Goal: Information Seeking & Learning: Learn about a topic

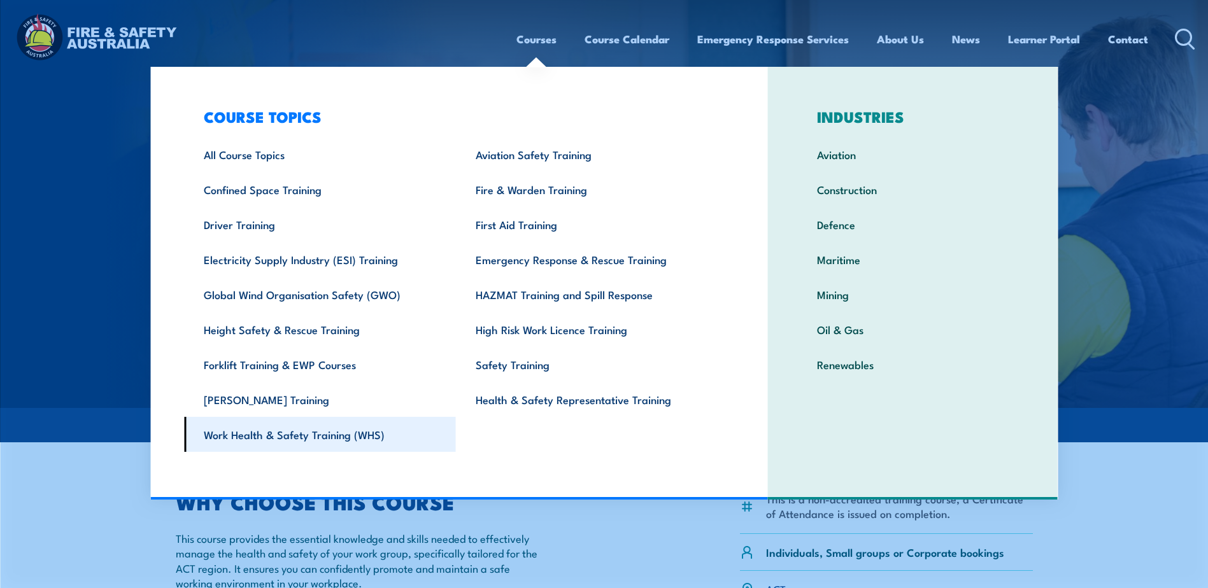
click at [315, 431] on link "Work Health & Safety Training (WHS)" at bounding box center [320, 434] width 272 height 35
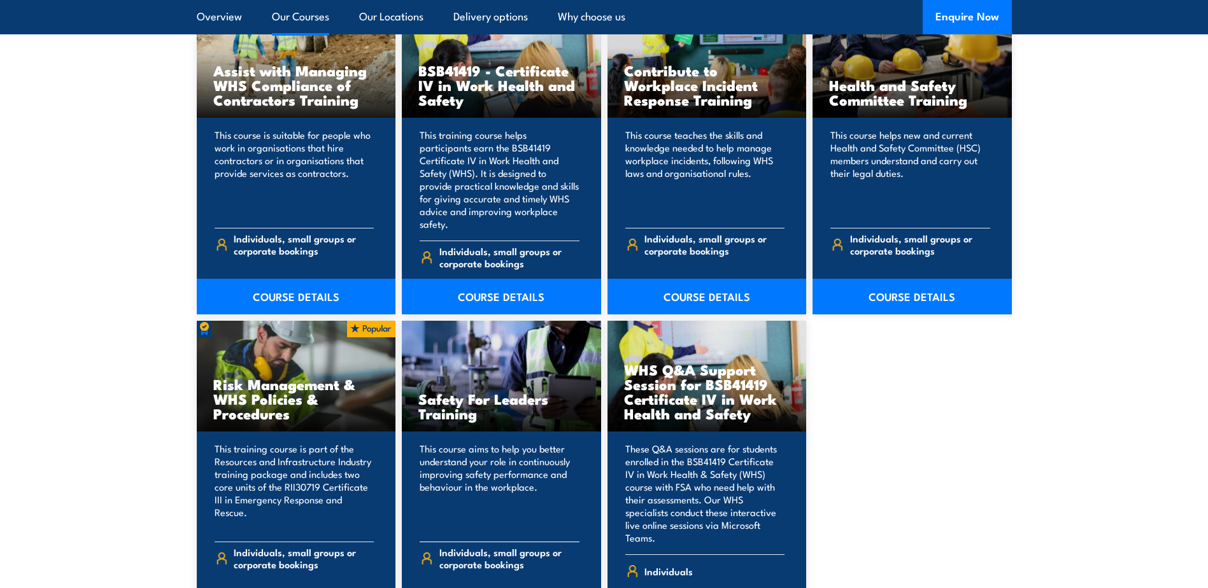
scroll to position [1082, 0]
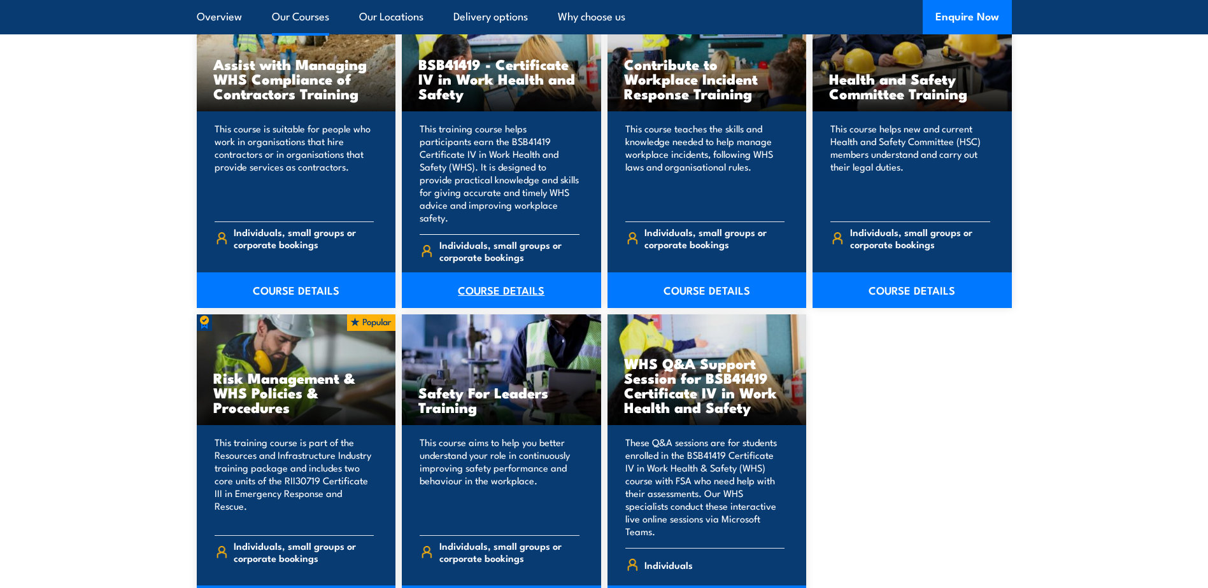
click at [501, 276] on link "COURSE DETAILS" at bounding box center [501, 290] width 199 height 36
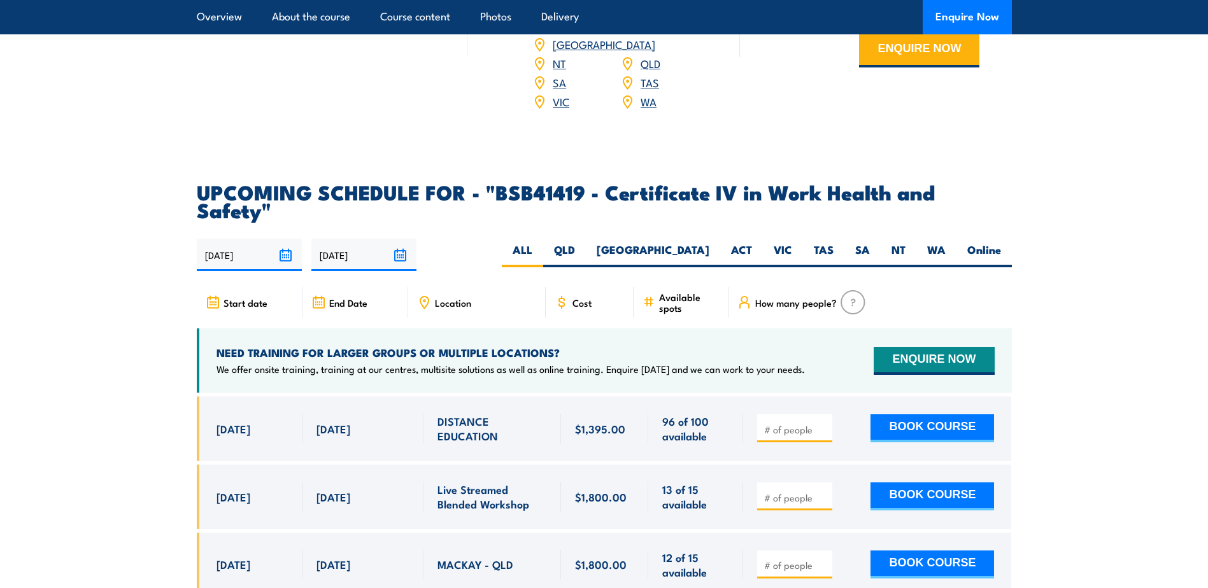
scroll to position [3947, 0]
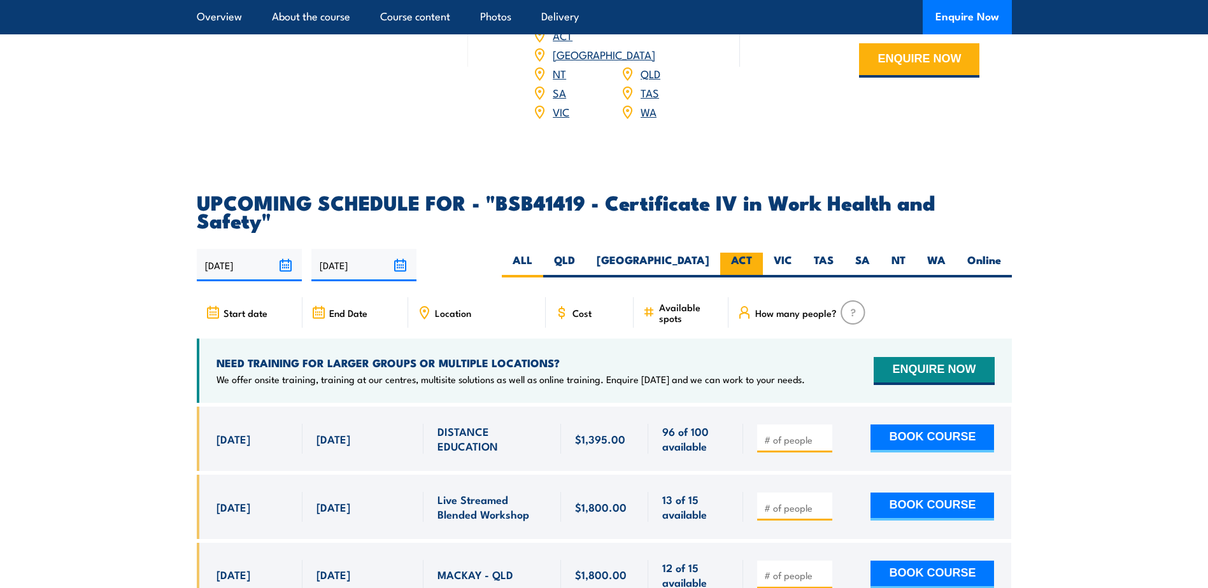
click at [738, 253] on label "ACT" at bounding box center [741, 265] width 43 height 25
click at [752, 253] on input "ACT" at bounding box center [756, 257] width 8 height 8
radio input "true"
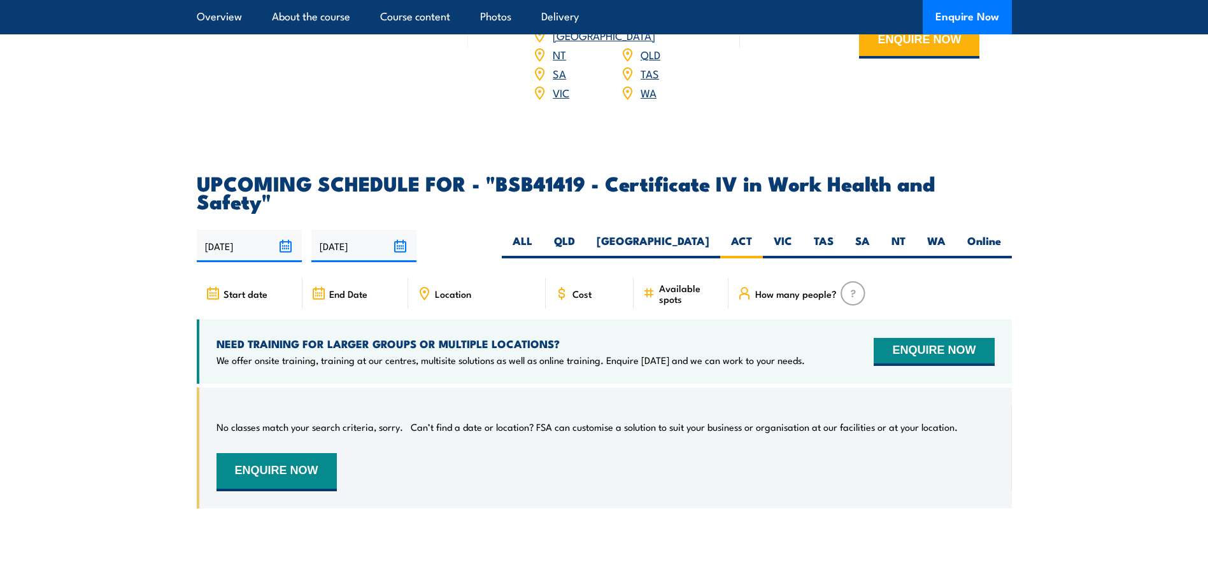
scroll to position [3964, 0]
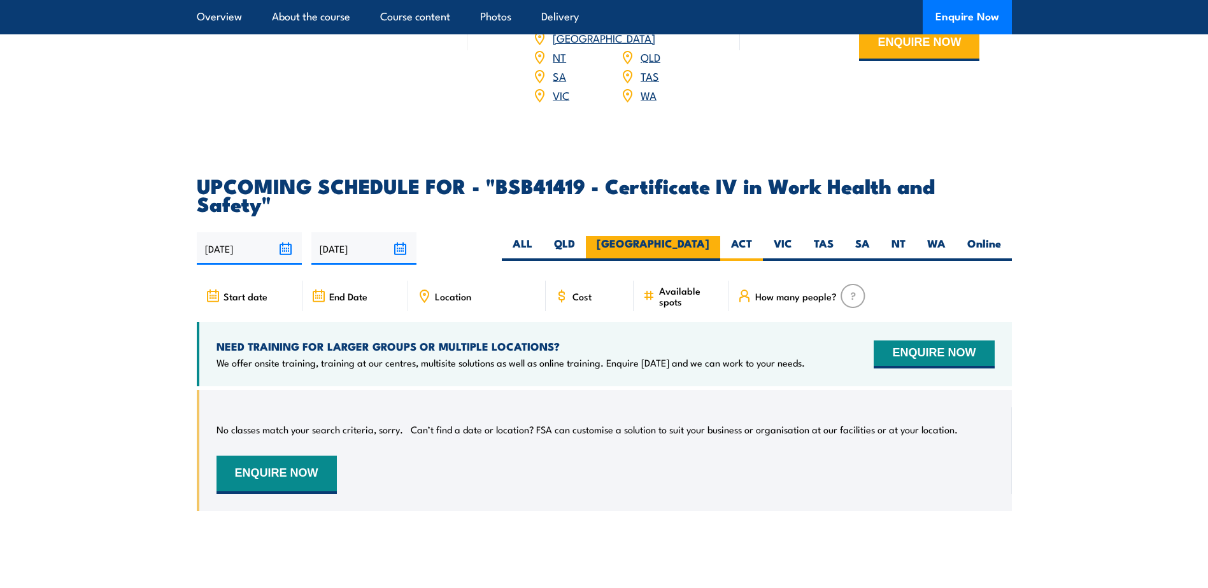
click at [702, 236] on label "[GEOGRAPHIC_DATA]" at bounding box center [653, 248] width 134 height 25
click at [709, 236] on input "[GEOGRAPHIC_DATA]" at bounding box center [713, 240] width 8 height 8
radio input "true"
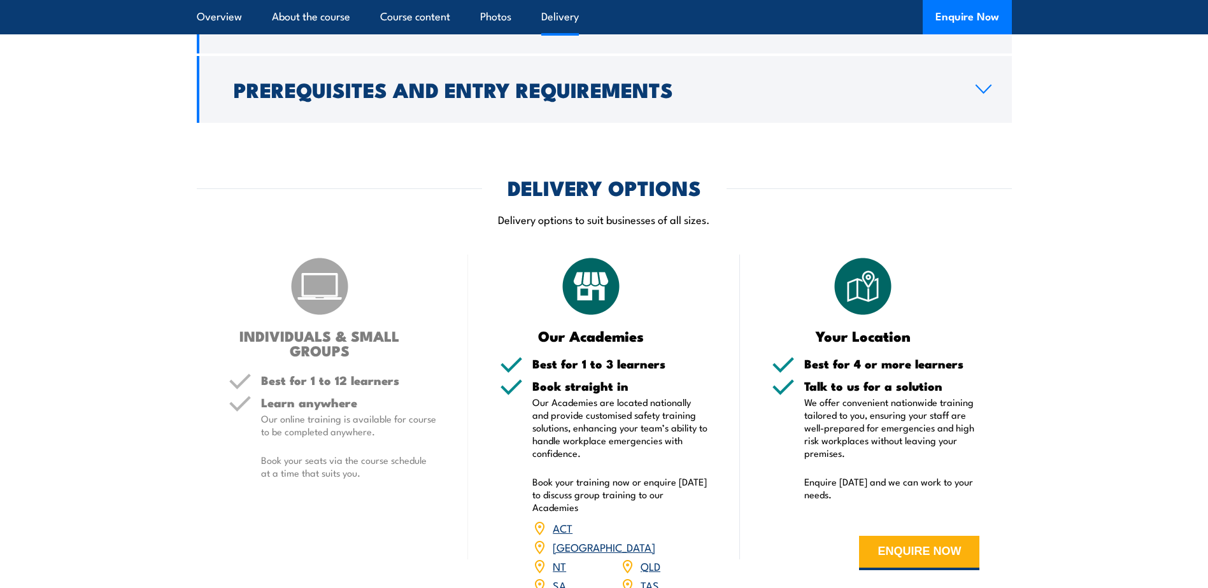
scroll to position [3136, 0]
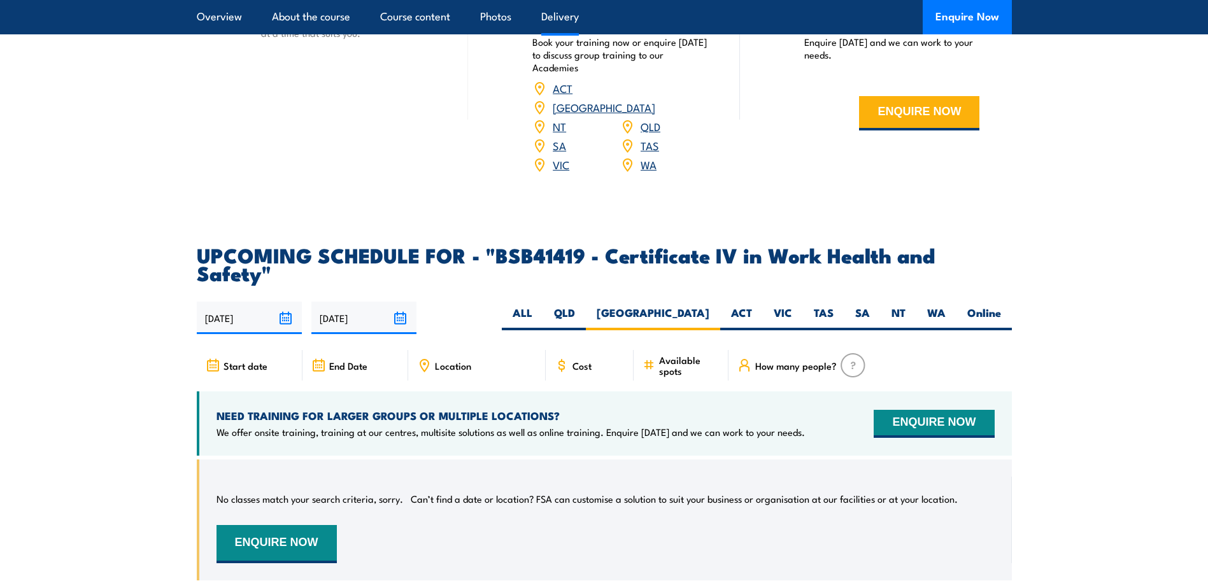
scroll to position [3964, 0]
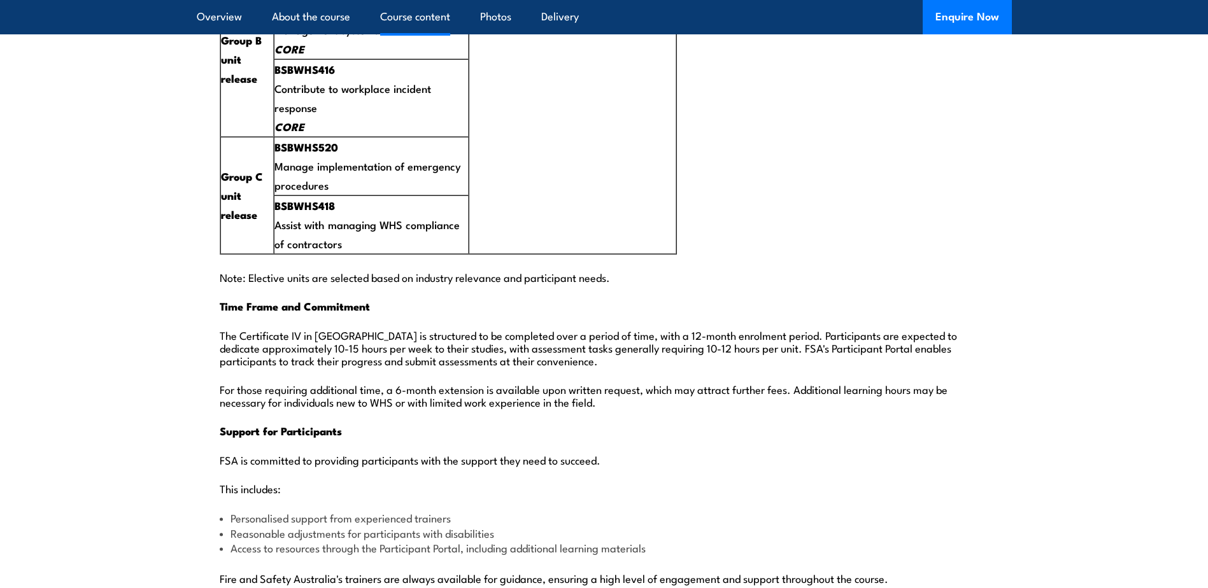
scroll to position [2674, 0]
